Goal: Information Seeking & Learning: Find specific page/section

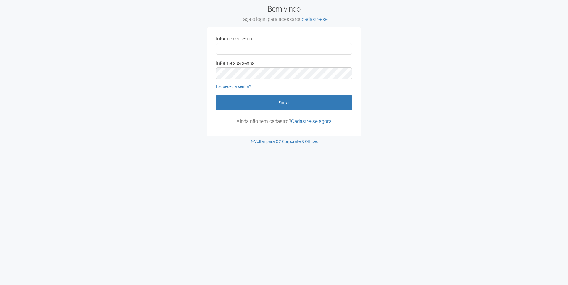
type input "**********"
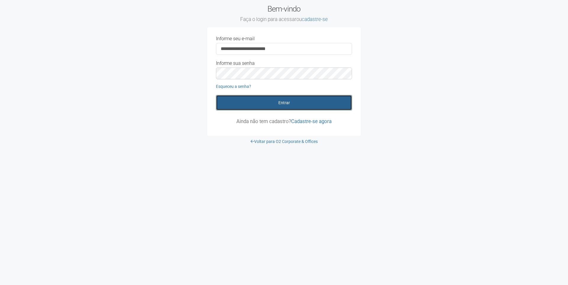
click at [231, 98] on button "Entrar" at bounding box center [284, 102] width 136 height 15
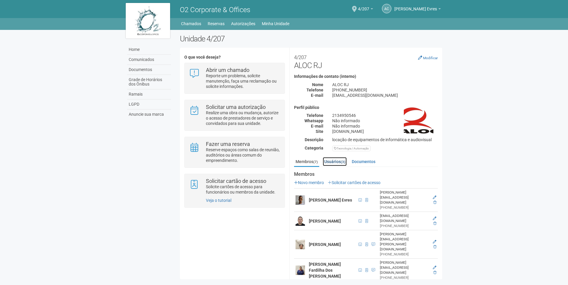
click at [337, 160] on link "Usuários (3)" at bounding box center [335, 161] width 24 height 9
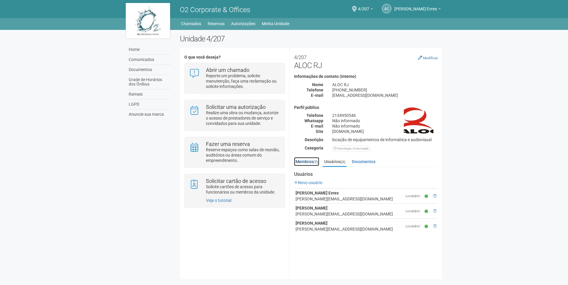
click at [306, 157] on link "Membros (7)" at bounding box center [306, 161] width 25 height 9
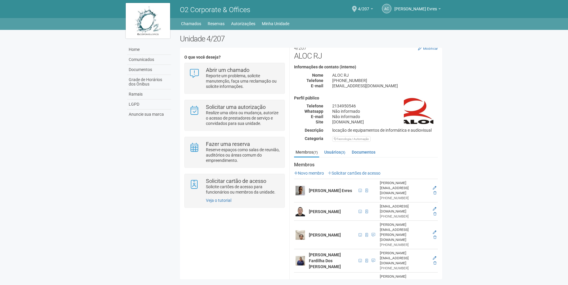
scroll to position [14, 0]
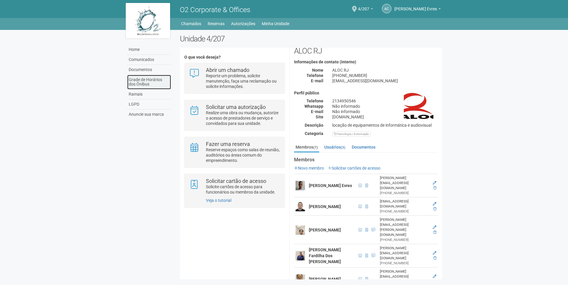
click at [152, 81] on link "Grade de Horários dos Ônibus" at bounding box center [149, 82] width 44 height 14
